Goal: Transaction & Acquisition: Purchase product/service

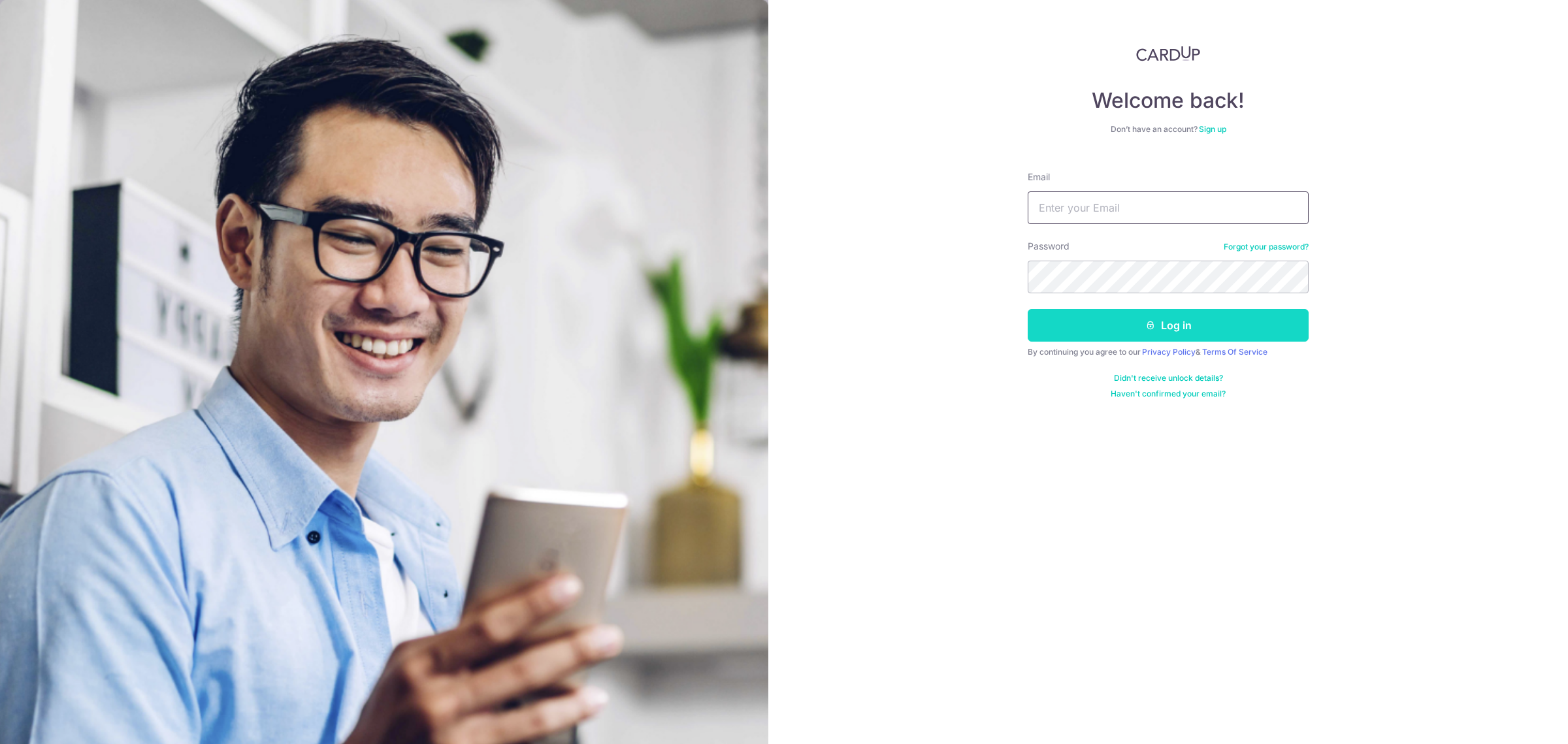
type input "max_khoo@msn.com"
click at [1107, 332] on button "Log in" at bounding box center [1168, 325] width 281 height 32
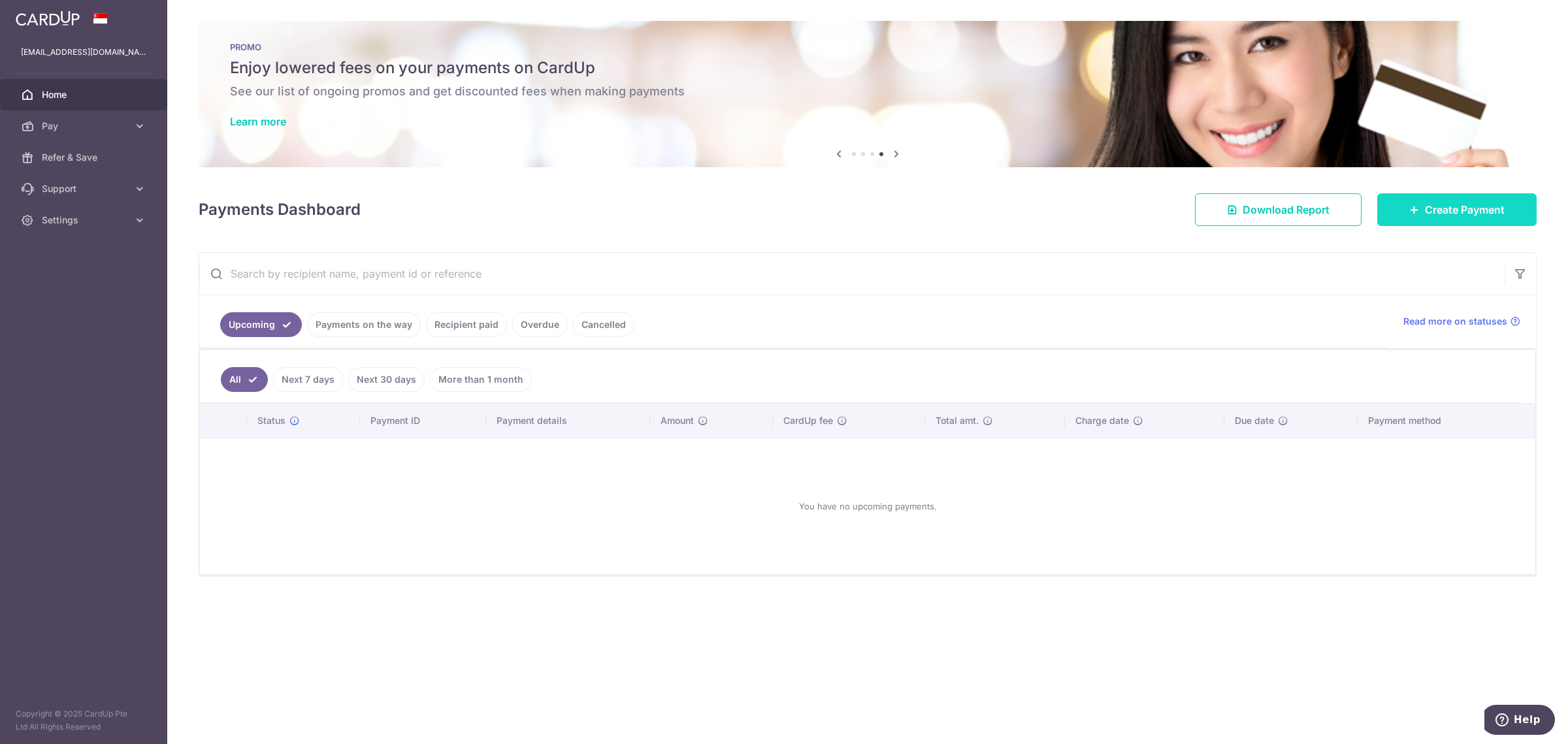
click at [1428, 216] on span "Create Payment" at bounding box center [1464, 209] width 80 height 15
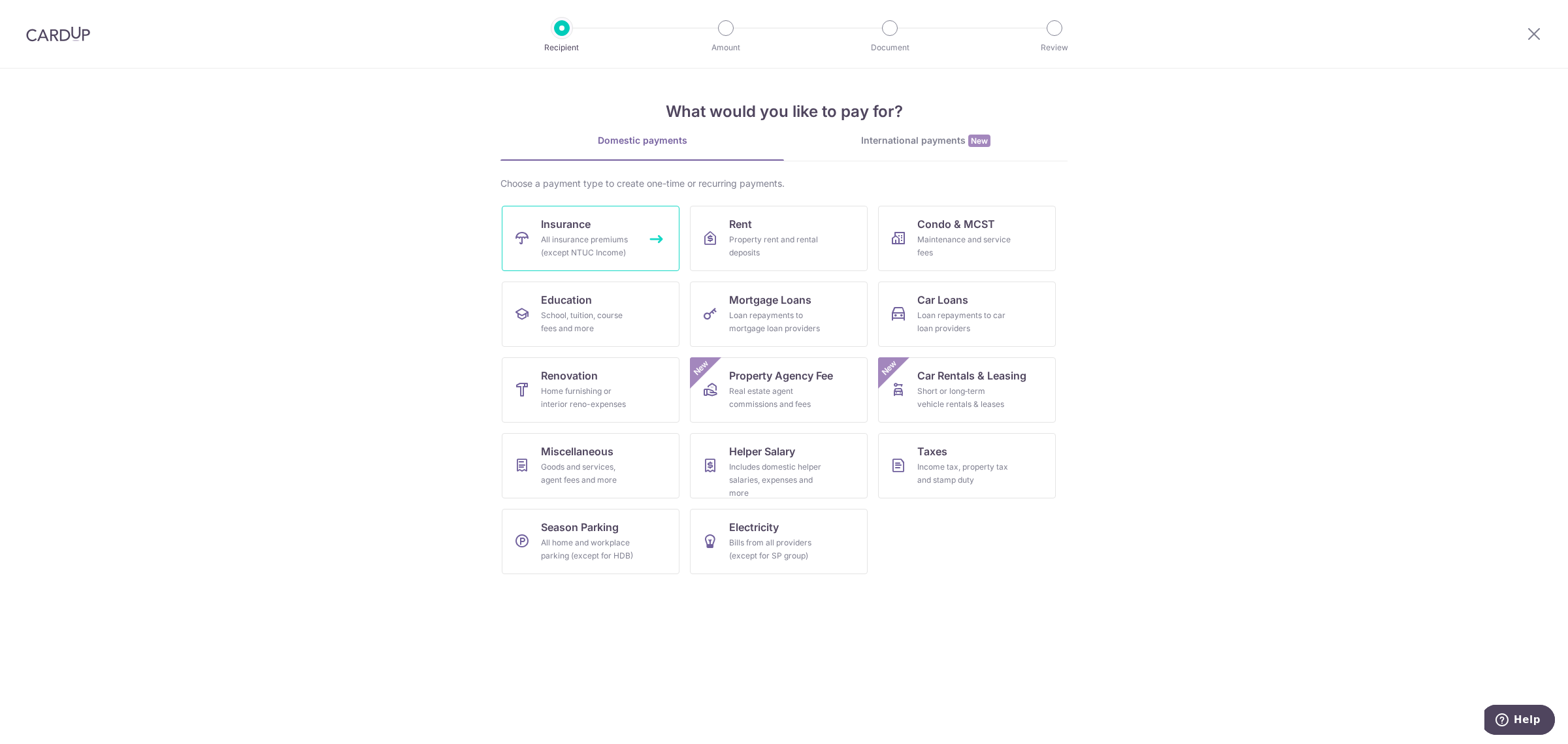
click at [617, 235] on div "All insurance premiums (except NTUC Income)" at bounding box center [588, 246] width 95 height 26
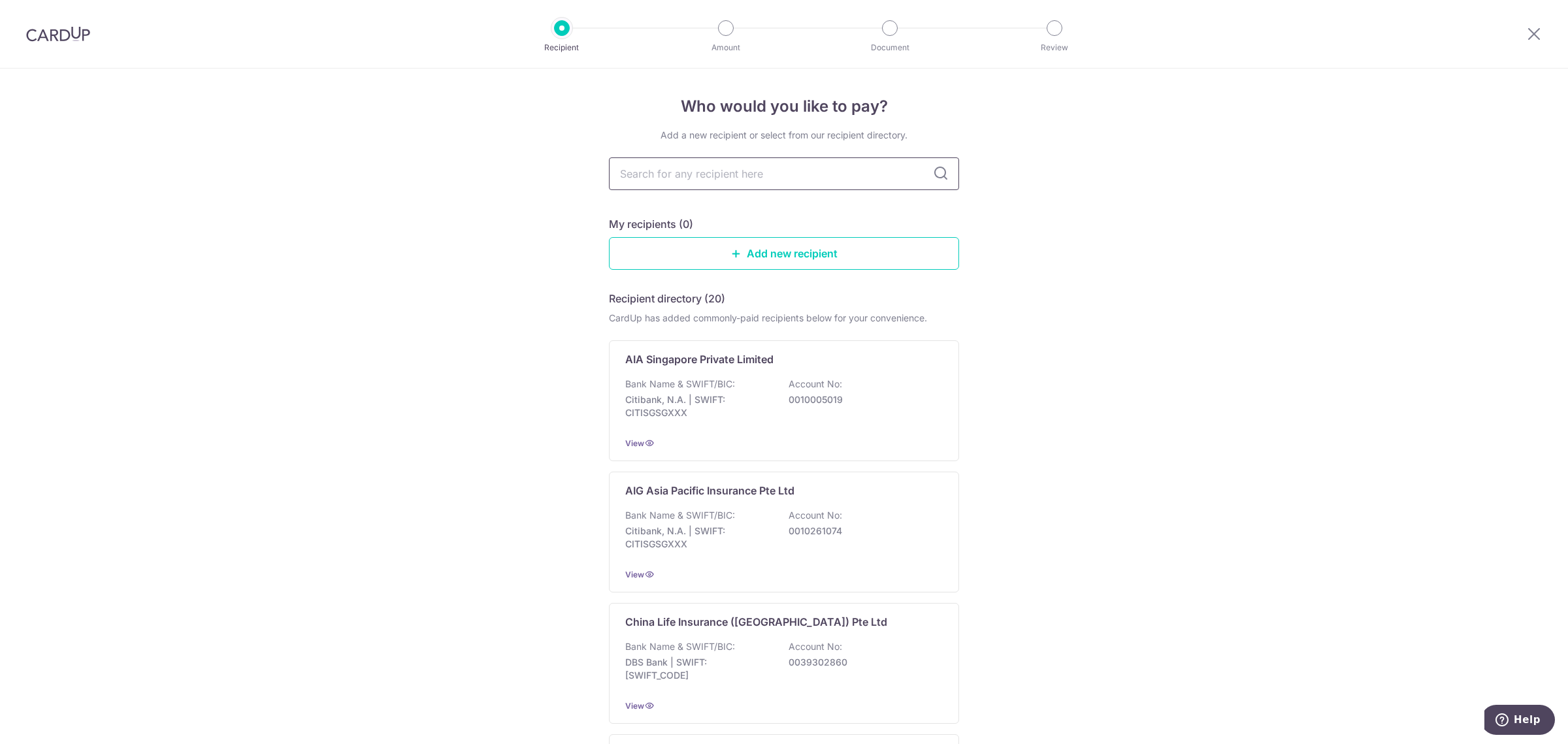
click at [767, 185] on input "text" at bounding box center [783, 174] width 350 height 32
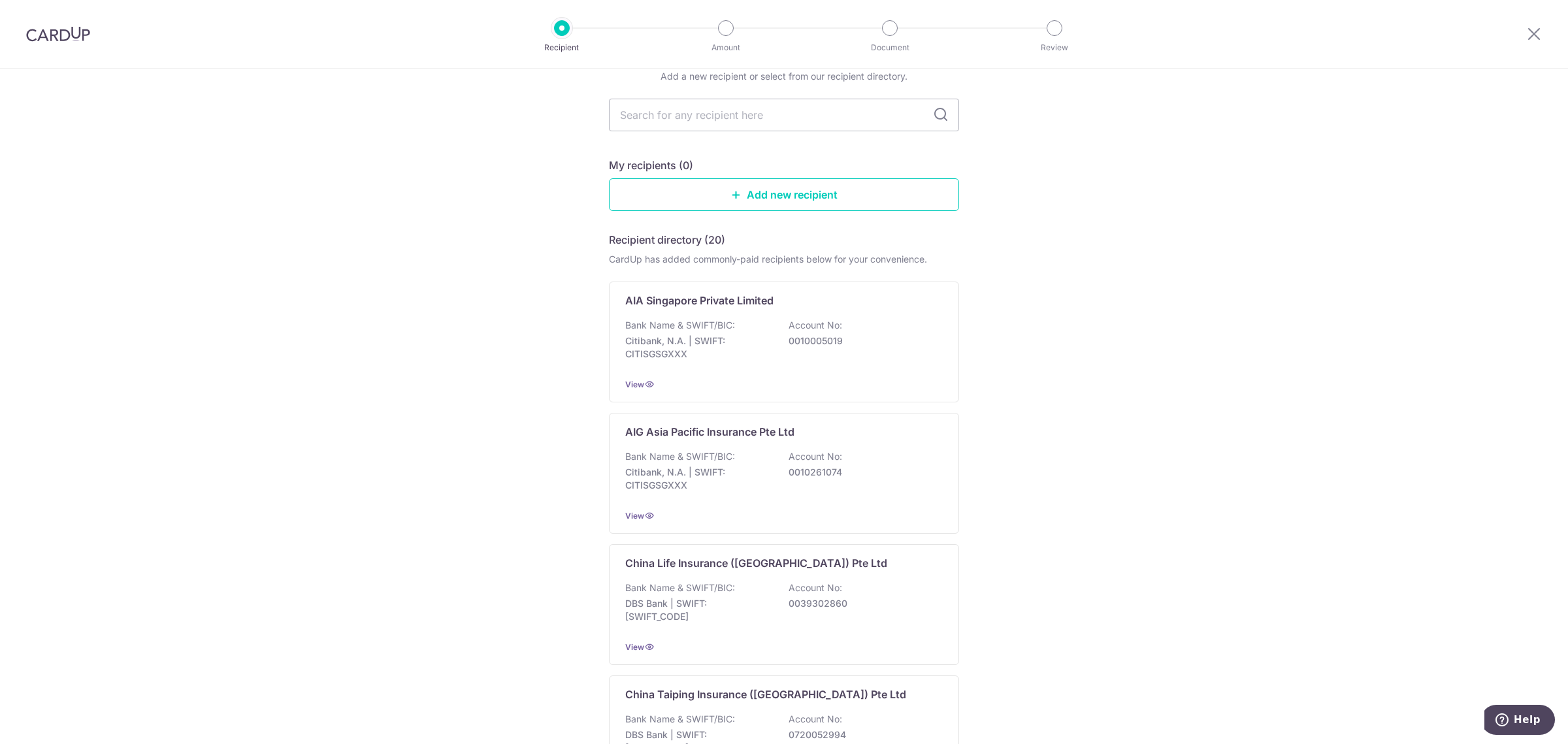
scroll to position [52, 0]
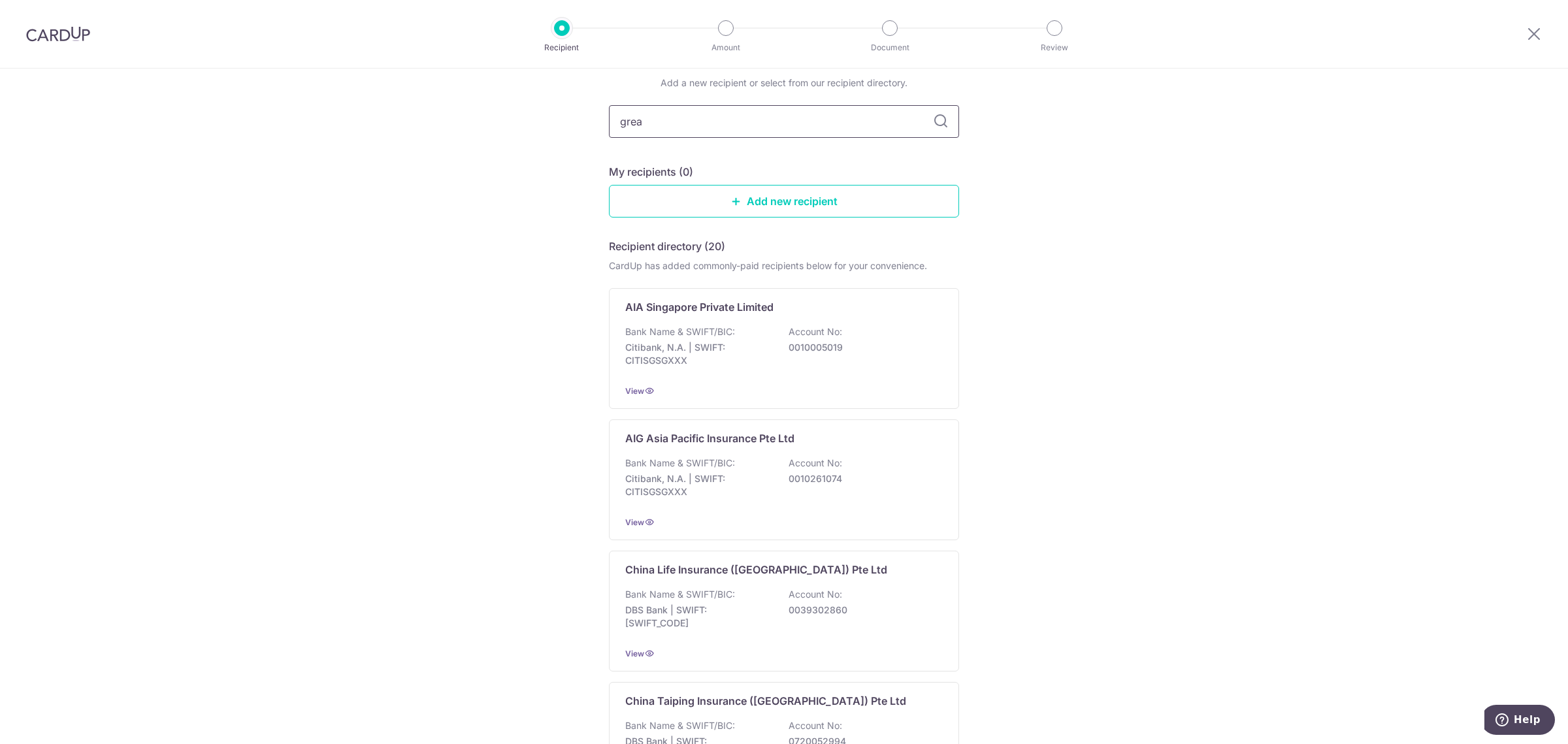
type input "grear"
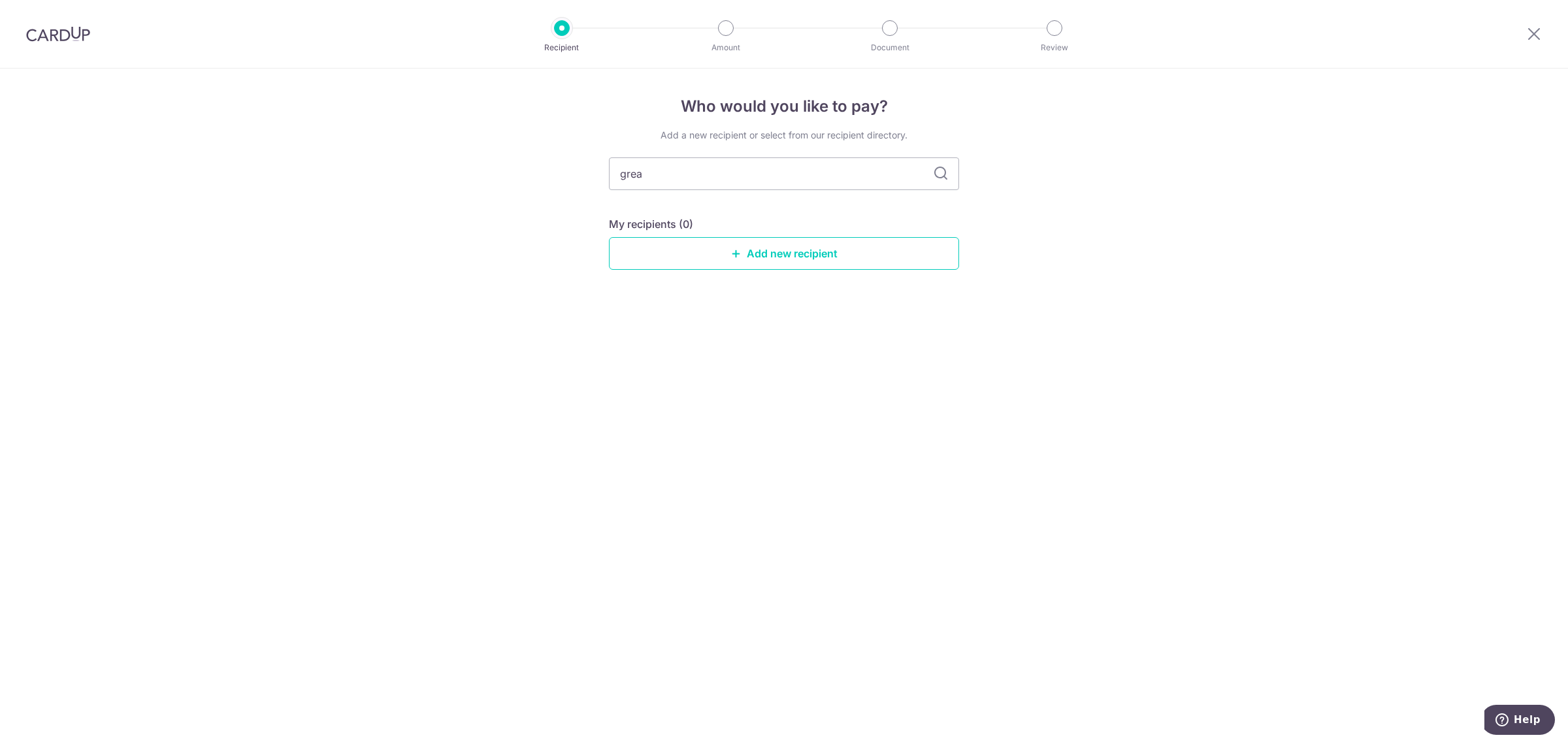
type input "great"
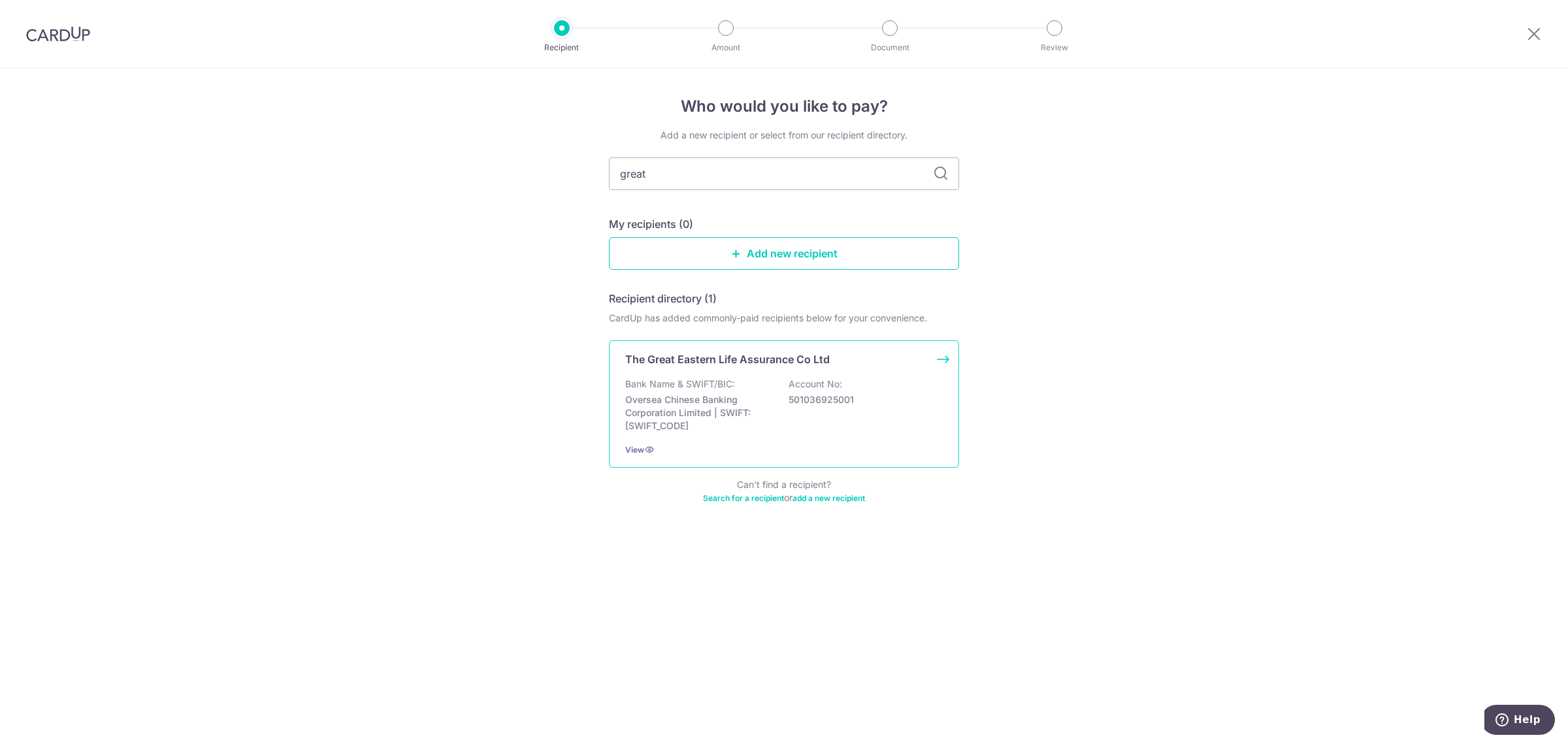
click at [723, 387] on p "Bank Name & SWIFT/BIC:" at bounding box center [680, 384] width 110 height 13
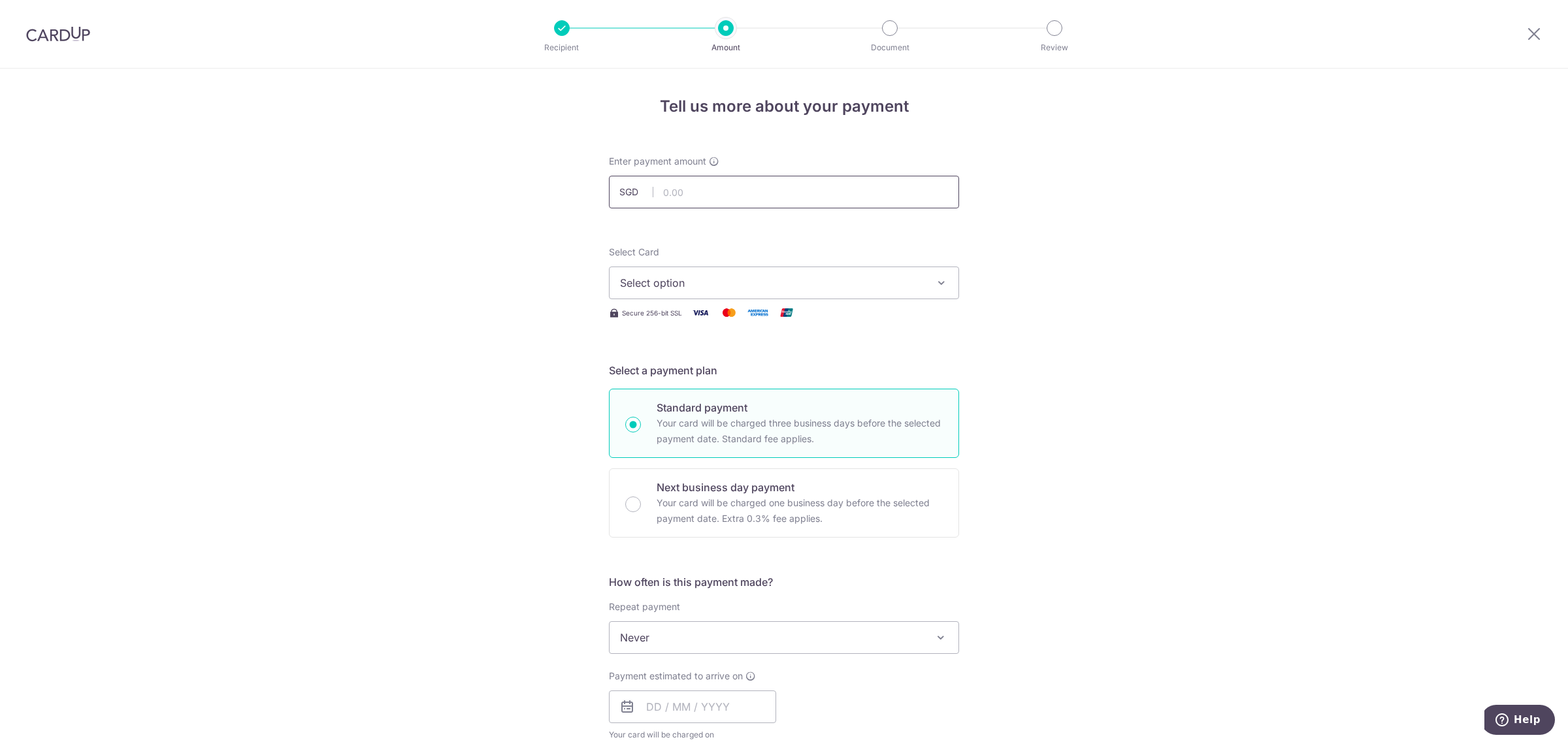
click at [688, 198] on input "text" at bounding box center [783, 192] width 350 height 32
type input "1,200.00"
click at [640, 281] on span "Select option" at bounding box center [772, 282] width 304 height 15
click at [689, 396] on link "**** 4338" at bounding box center [784, 407] width 349 height 31
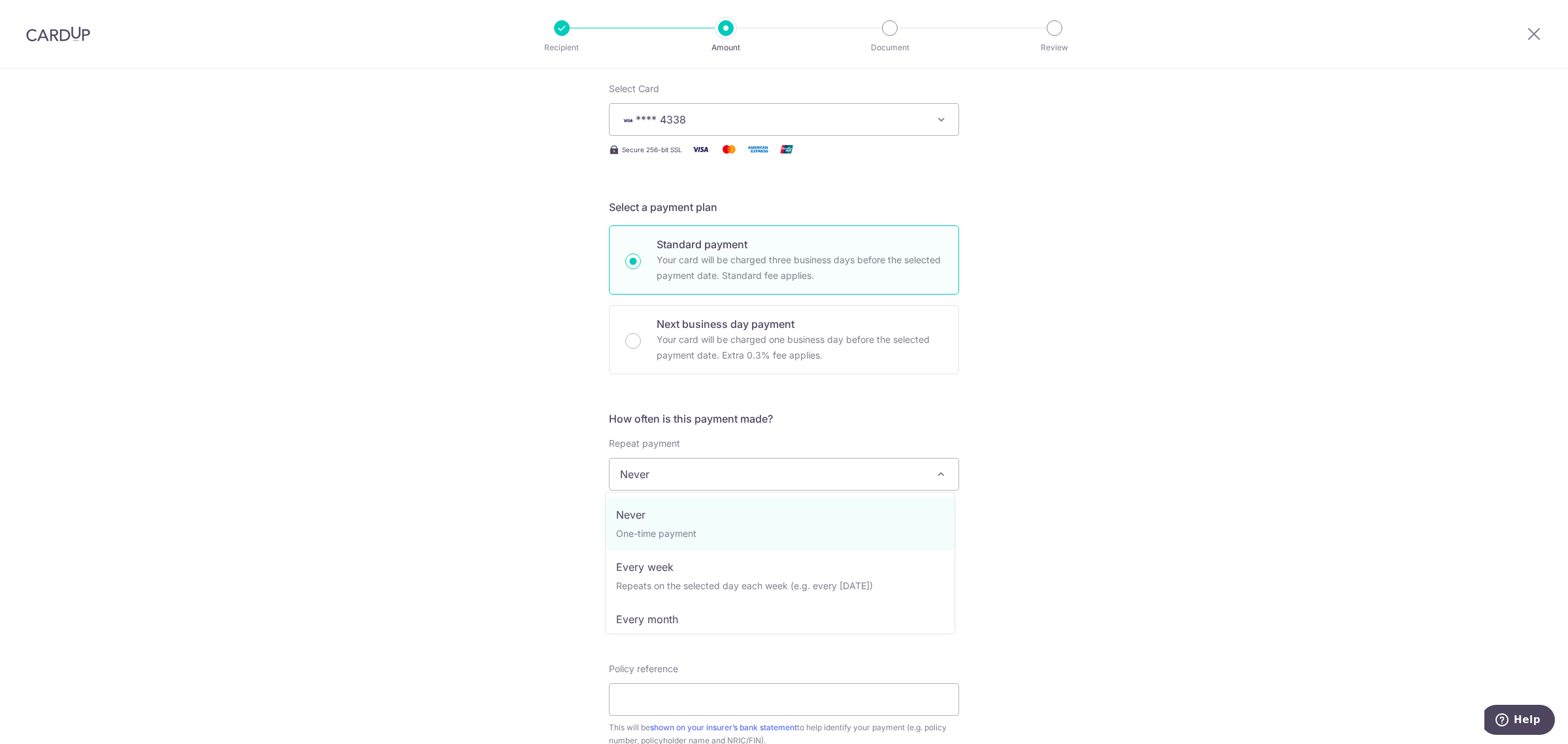
click at [690, 459] on span "Never" at bounding box center [784, 474] width 349 height 31
select select "2"
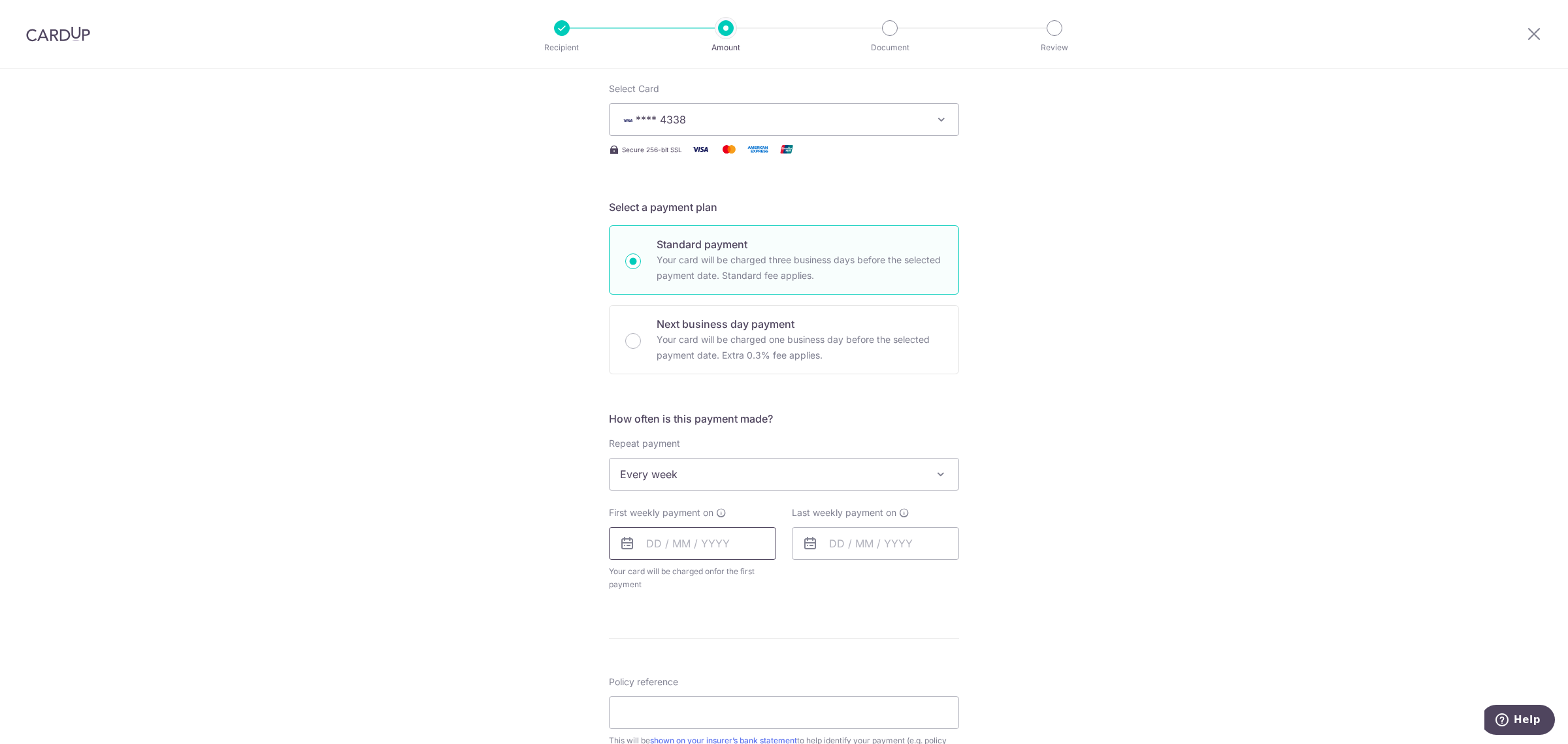
scroll to position [327, 0]
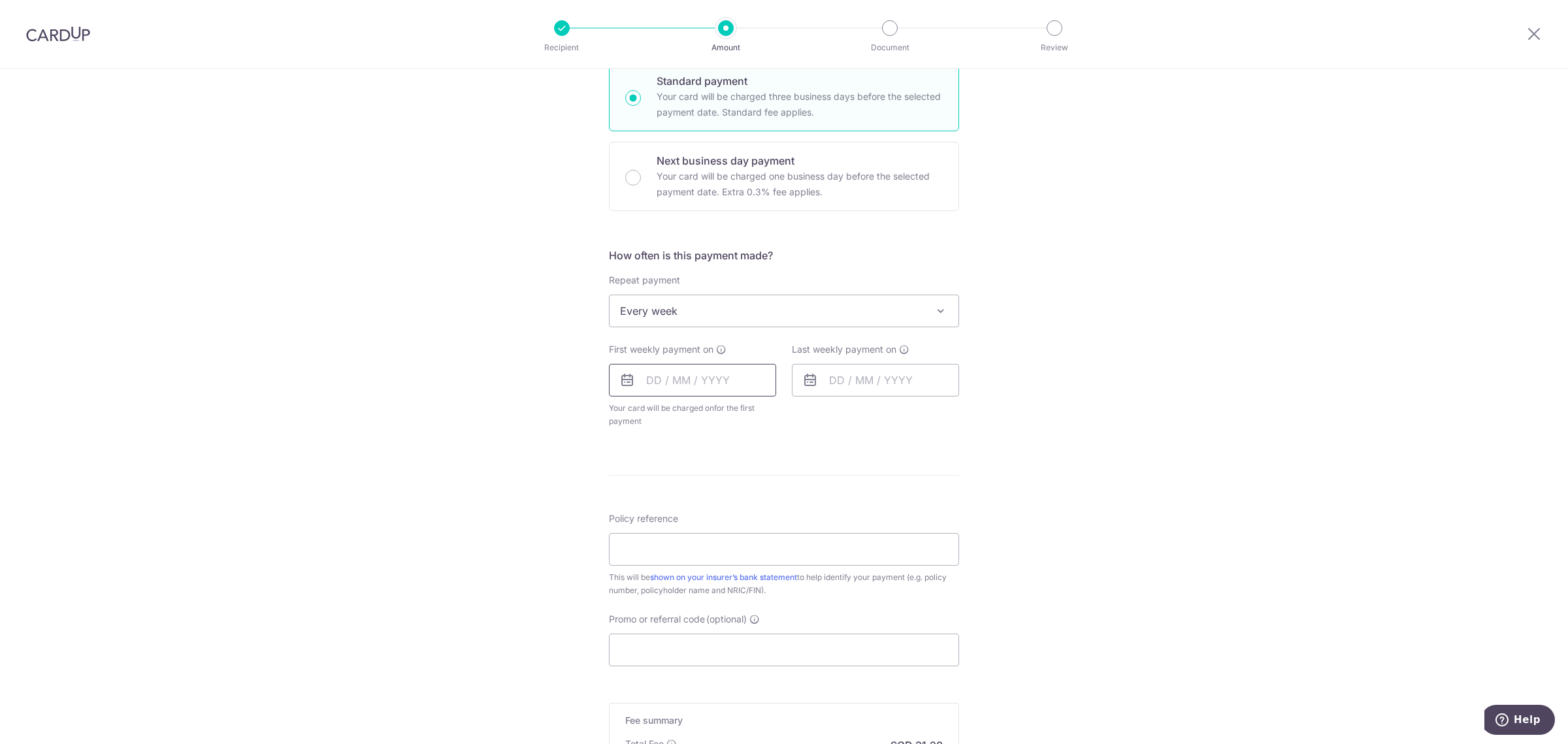
click at [725, 380] on input "text" at bounding box center [692, 380] width 167 height 32
click at [761, 468] on link "3" at bounding box center [766, 472] width 21 height 21
type input "03/10/2025"
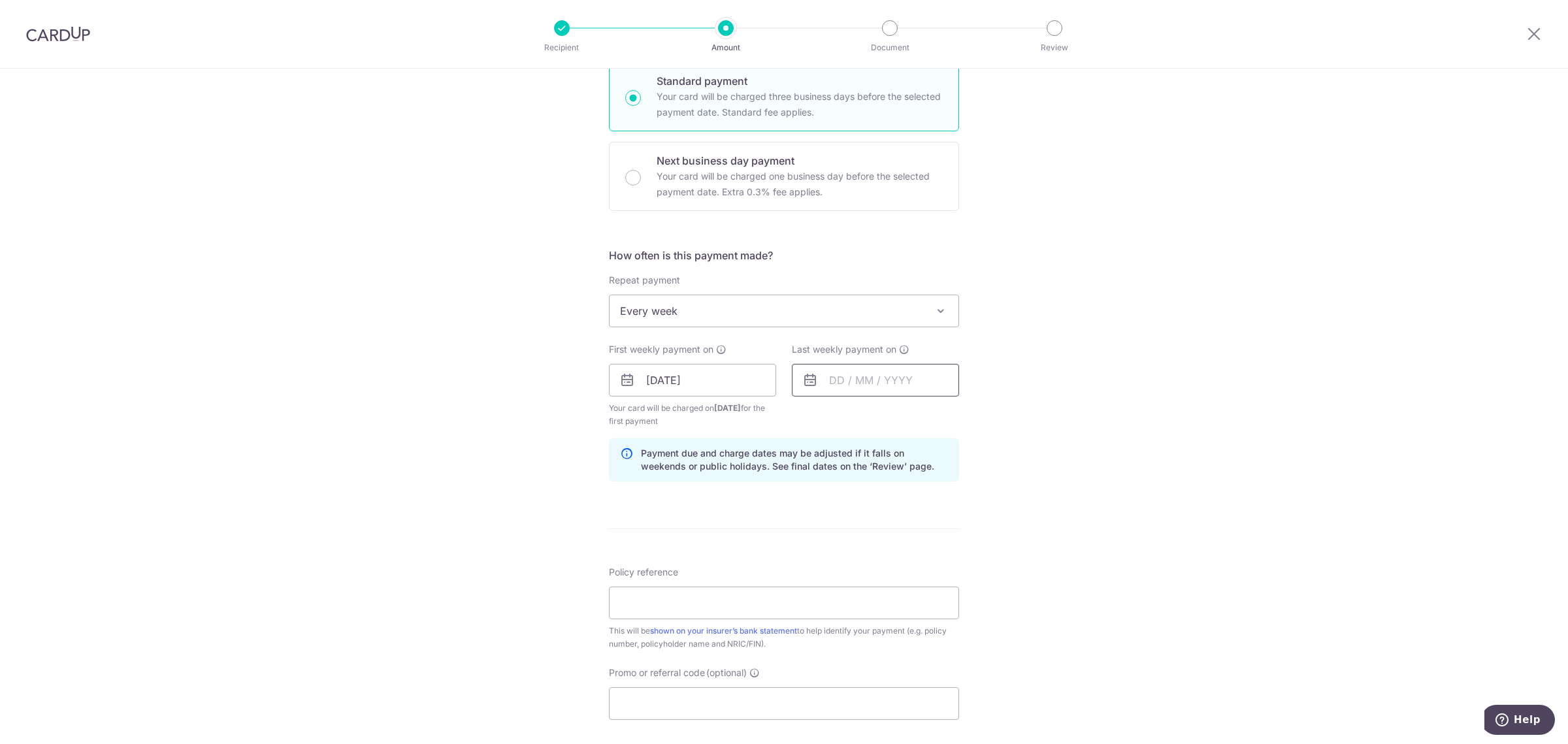
click at [843, 365] on input "text" at bounding box center [876, 380] width 167 height 32
click at [942, 498] on link "10" at bounding box center [949, 498] width 21 height 21
type input "10/10/2025"
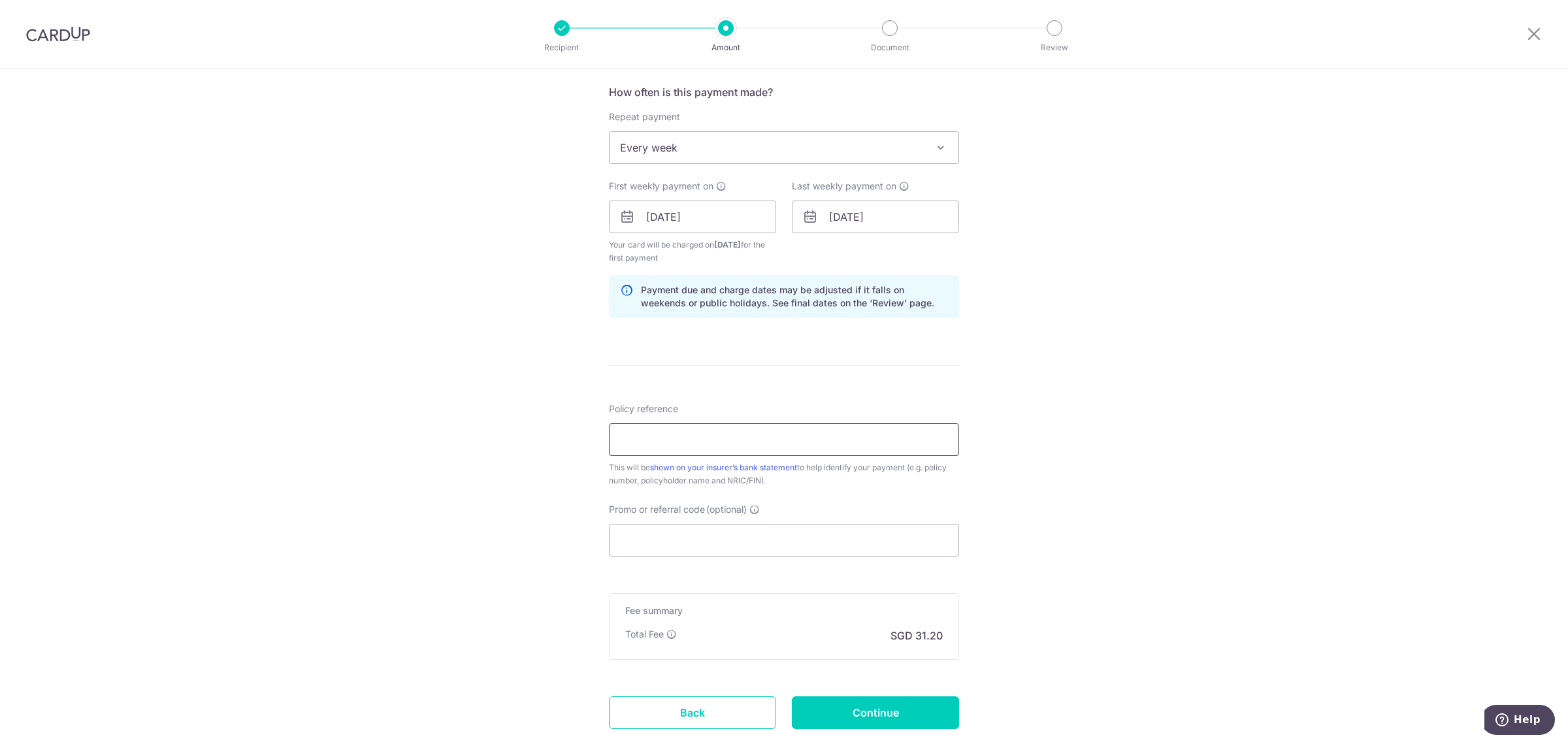
click at [744, 452] on input "Policy reference" at bounding box center [783, 439] width 350 height 32
paste input "REC185"
type input "REC185"
click at [682, 529] on input "Promo or referral code (optional)" at bounding box center [783, 540] width 350 height 32
paste input "REC185"
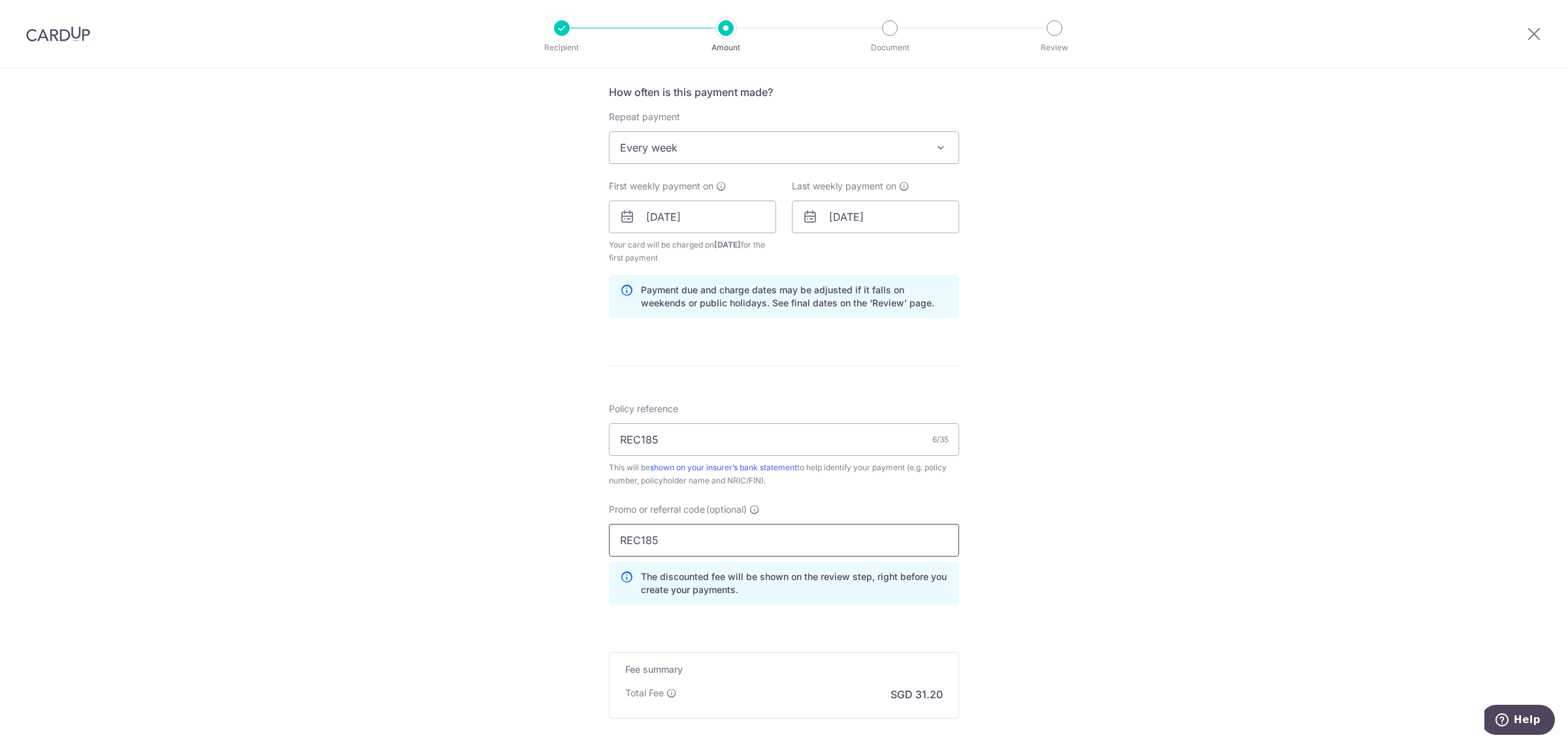
type input "REC185"
drag, startPoint x: 663, startPoint y: 444, endPoint x: 563, endPoint y: 443, distance: 100.0
click at [563, 443] on div "Tell us more about your payment Enter payment amount SGD 1,200.00 1200.00 Selec…" at bounding box center [784, 232] width 1568 height 1306
paste input "0238149253"
click at [1078, 491] on div "Tell us more about your payment Enter payment amount SGD 1,200.00 1200.00 Selec…" at bounding box center [784, 232] width 1568 height 1306
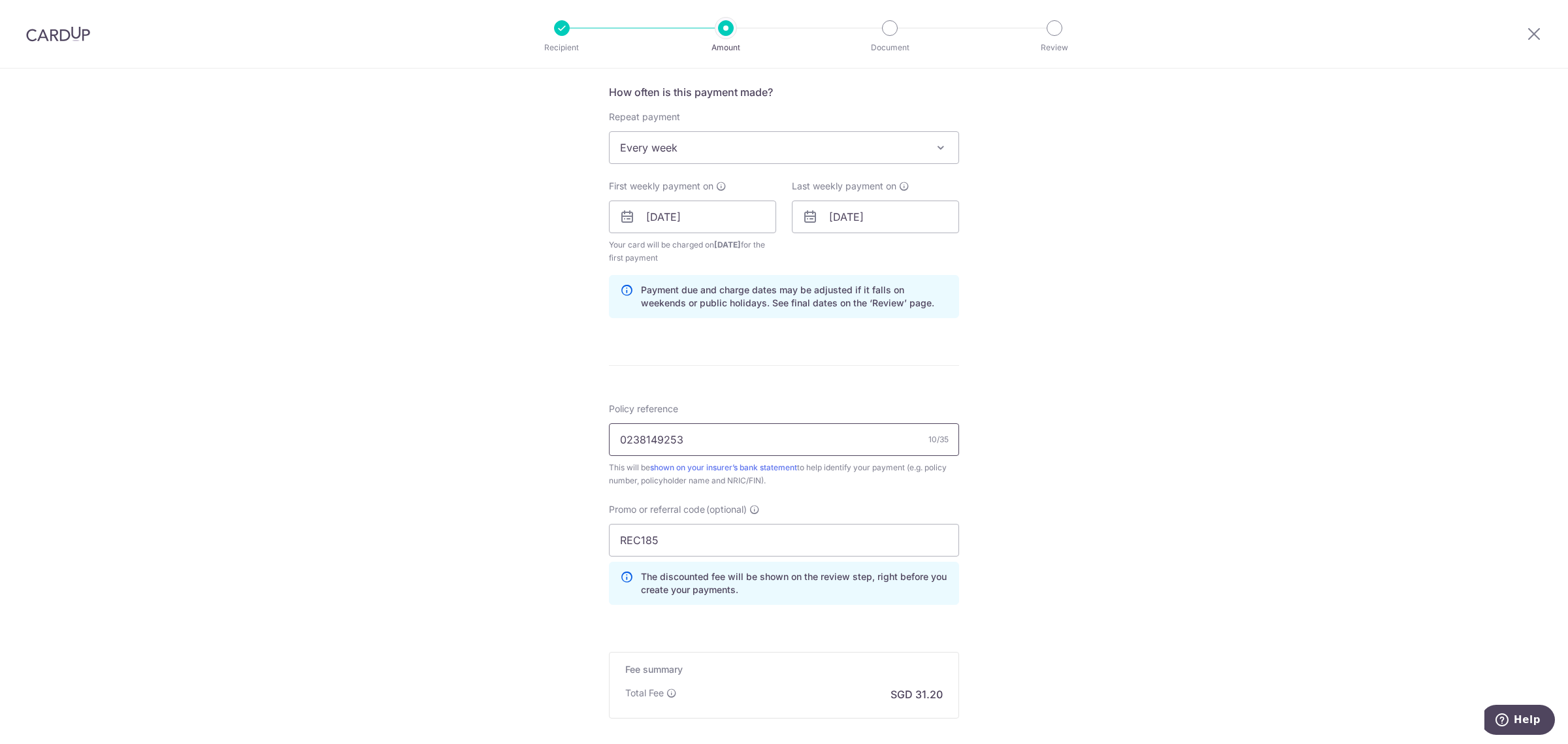
click at [728, 435] on input "0238149253" at bounding box center [783, 439] width 350 height 32
type input "0238149253, Max Khoo, S9414720D"
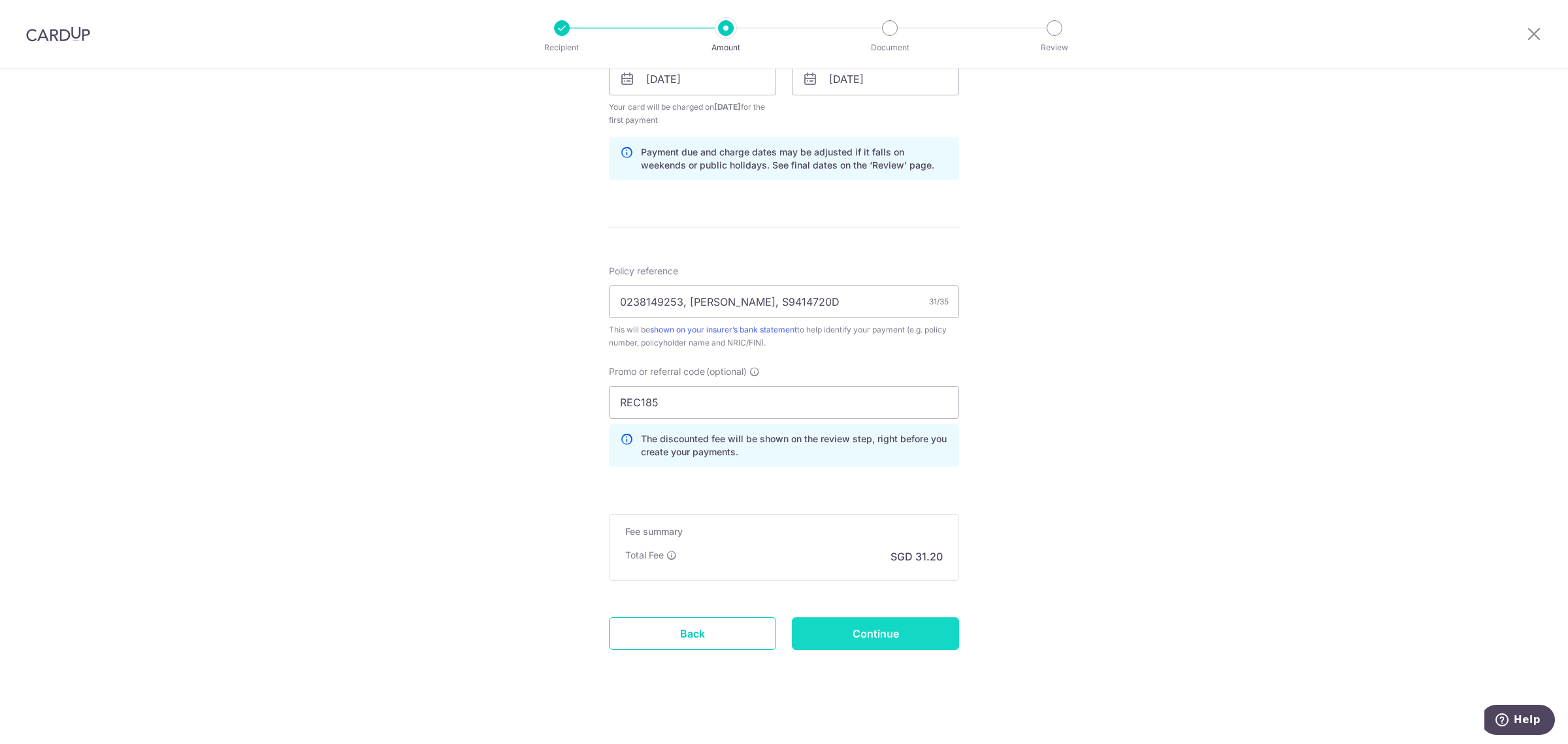
click at [846, 627] on input "Continue" at bounding box center [876, 633] width 167 height 32
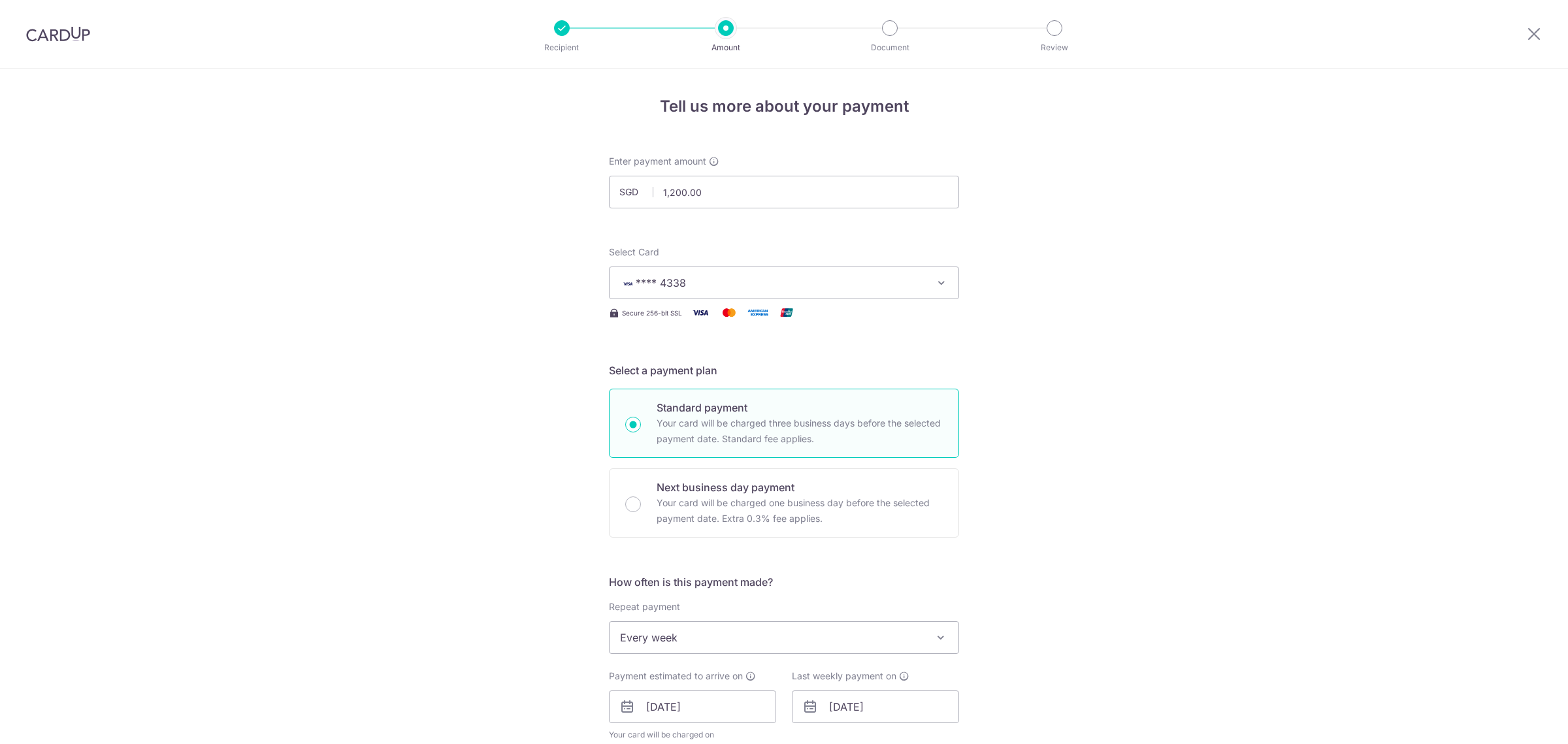
scroll to position [579, 0]
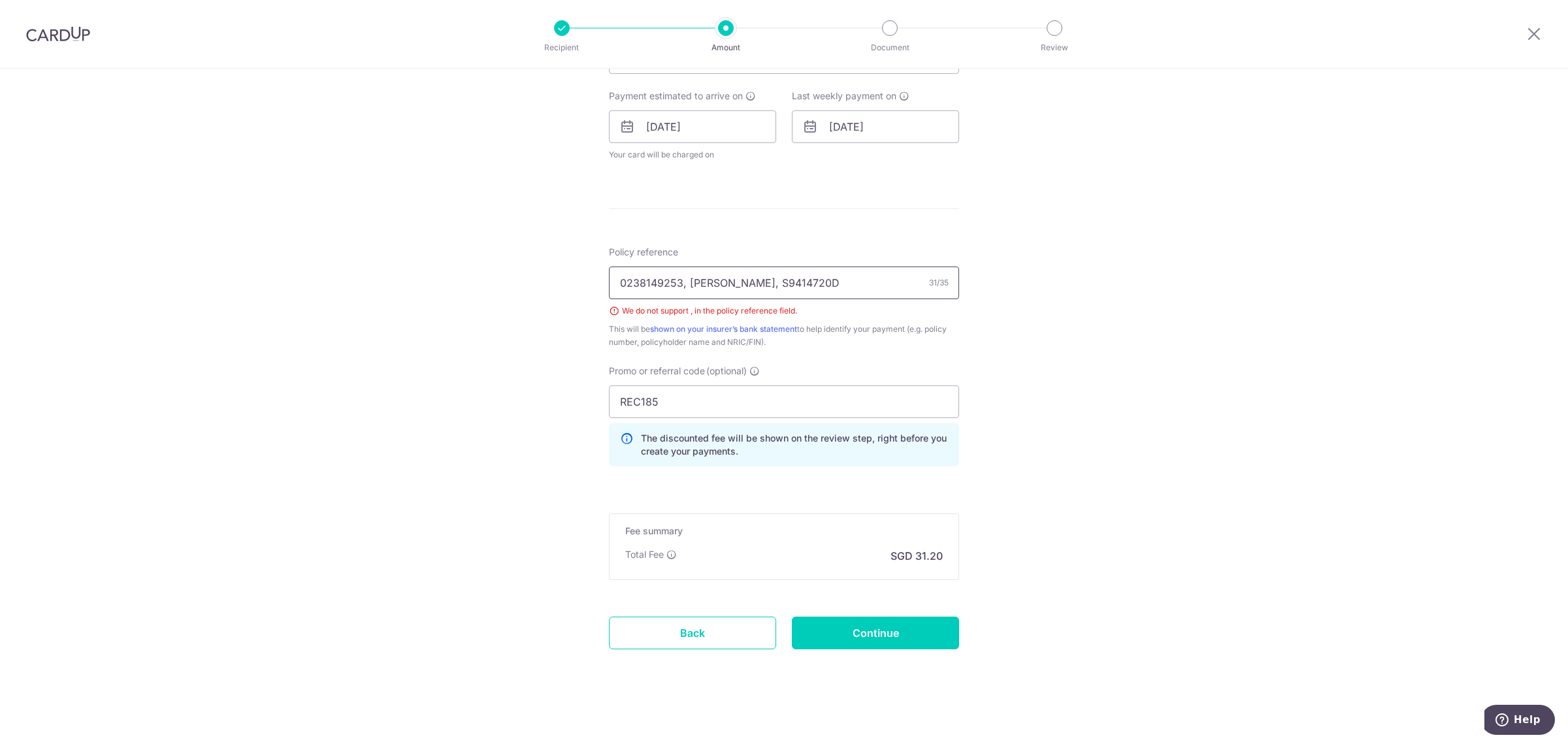
click at [680, 280] on input "0238149253, Max Khoo, S9414720D" at bounding box center [783, 282] width 350 height 32
click at [737, 287] on input "0238149253 Max Khoo, S9414720D" at bounding box center [783, 282] width 350 height 32
click at [680, 281] on input "0238149253 Max Khoo S9414720D" at bounding box center [783, 282] width 350 height 32
click at [740, 277] on input "0238149253- Max Khoo S9414720D" at bounding box center [783, 282] width 350 height 32
click at [680, 281] on input "0238149253- Max Khoo - S9414720D" at bounding box center [783, 282] width 350 height 32
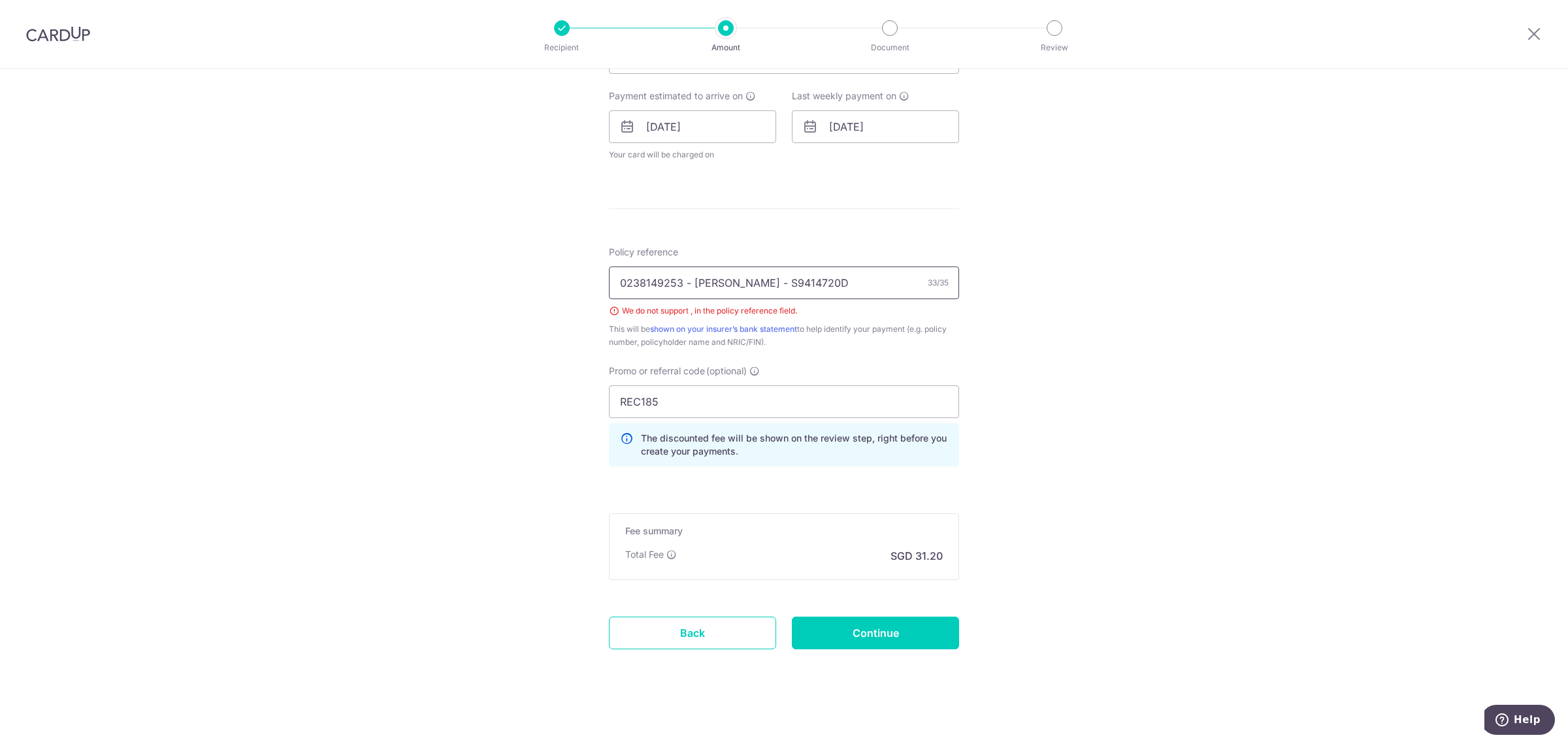
click at [716, 281] on input "0238149253 - Max Khoo - S9414720D" at bounding box center [783, 282] width 350 height 32
type input "0238149253 - Max Khoo - S9414720D"
click at [870, 632] on input "Continue" at bounding box center [876, 632] width 167 height 32
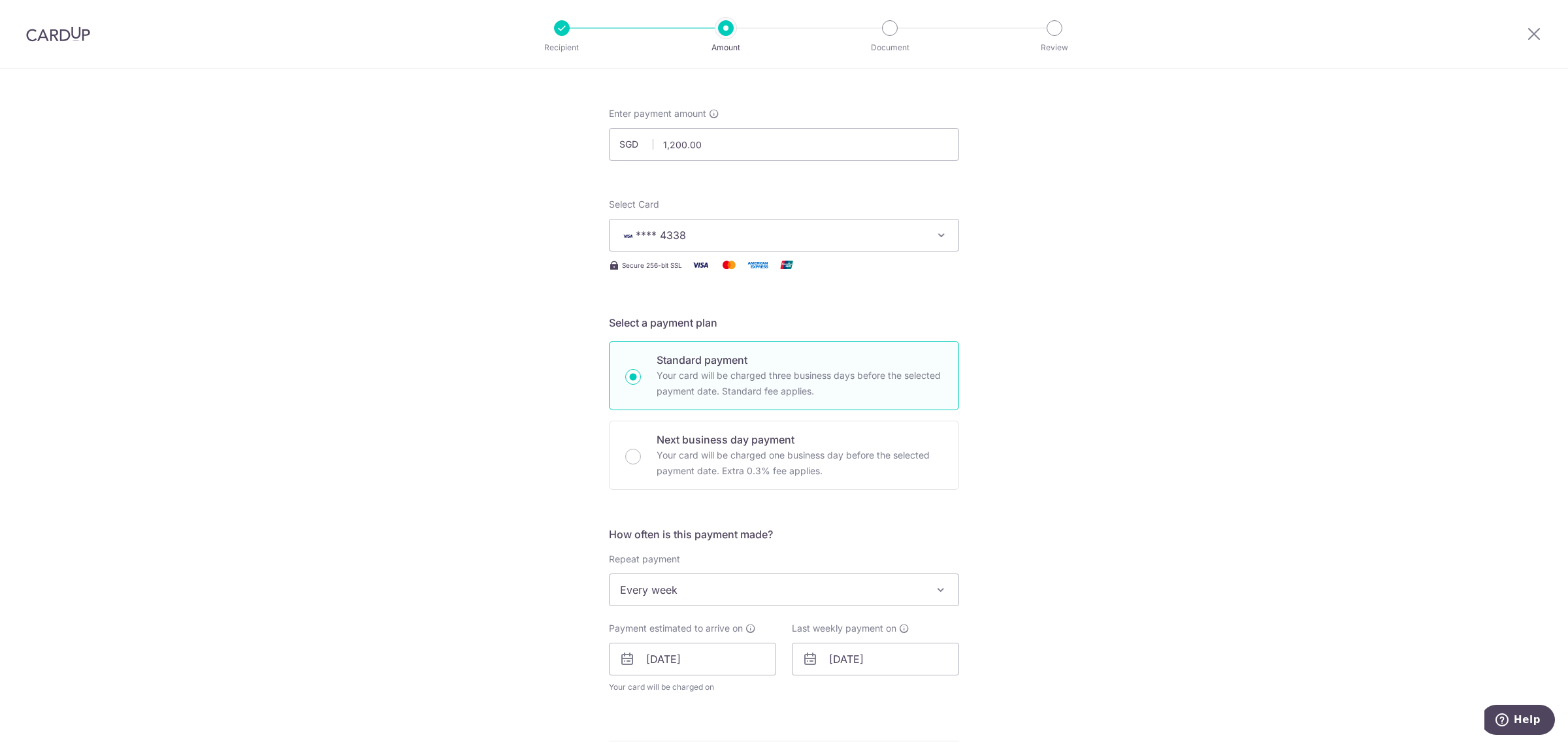
scroll to position [0, 0]
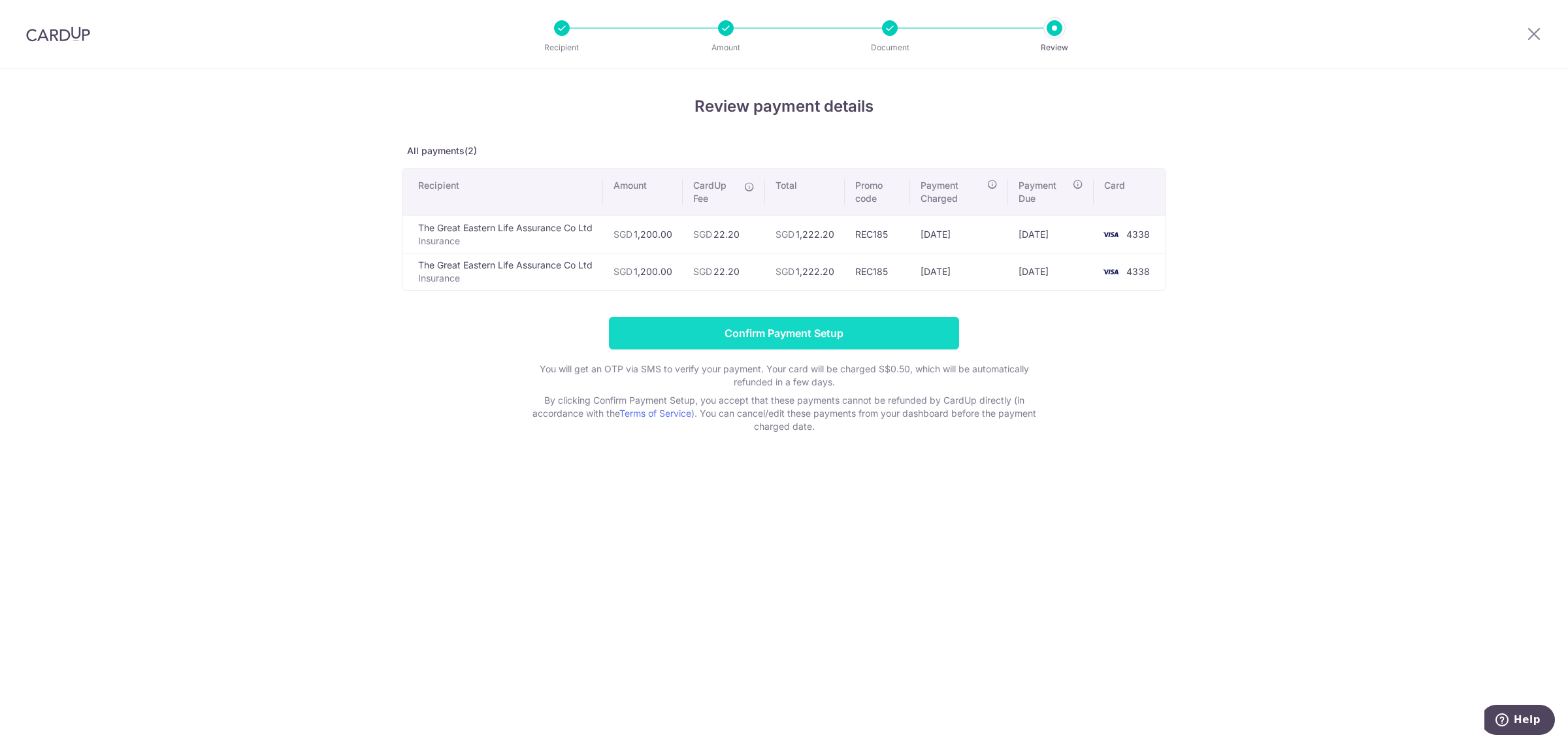
click at [905, 323] on input "Confirm Payment Setup" at bounding box center [783, 333] width 350 height 32
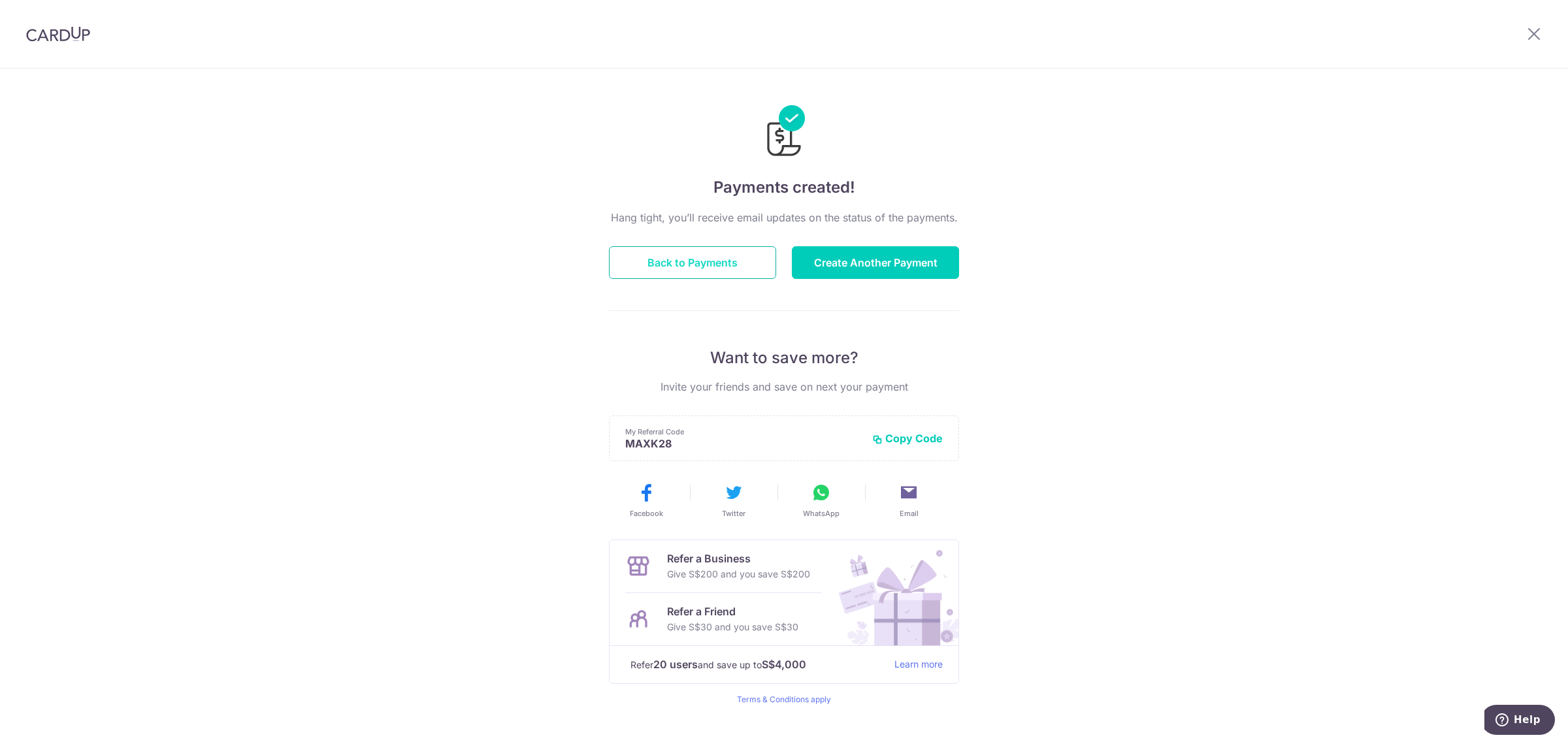
click at [699, 273] on button "Back to Payments" at bounding box center [692, 263] width 167 height 32
